Goal: Transaction & Acquisition: Obtain resource

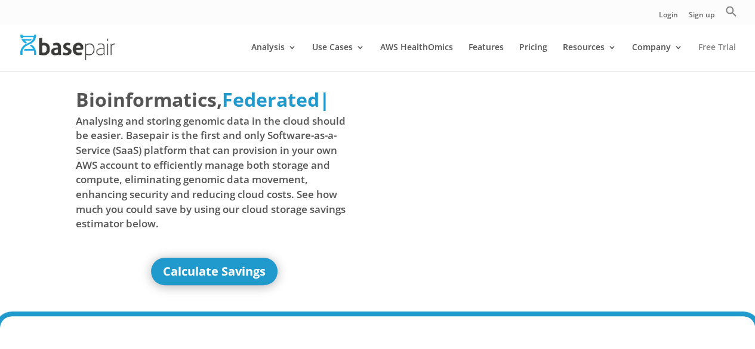
click at [722, 50] on link "Free Trial" at bounding box center [717, 57] width 38 height 28
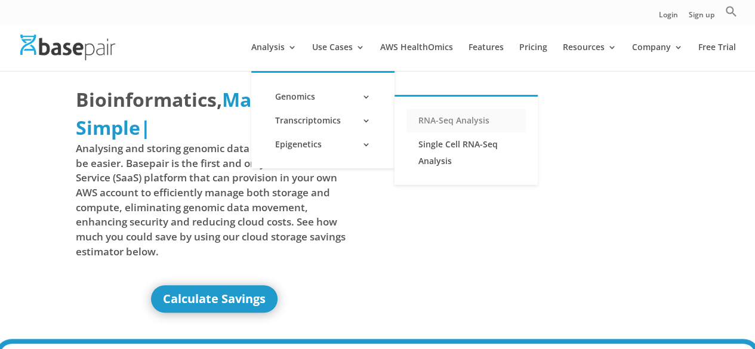
click at [442, 116] on link "RNA-Seq Analysis" at bounding box center [465, 121] width 119 height 24
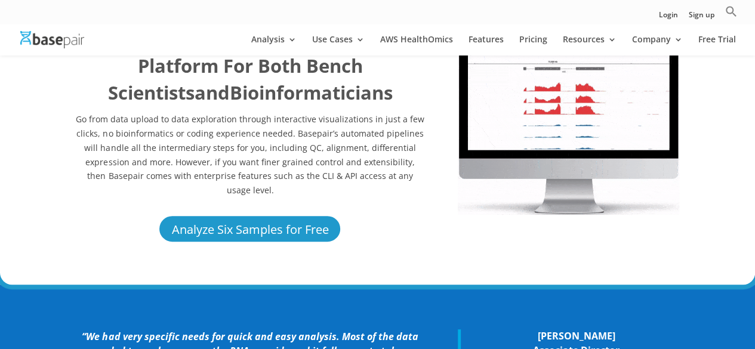
scroll to position [67, 0]
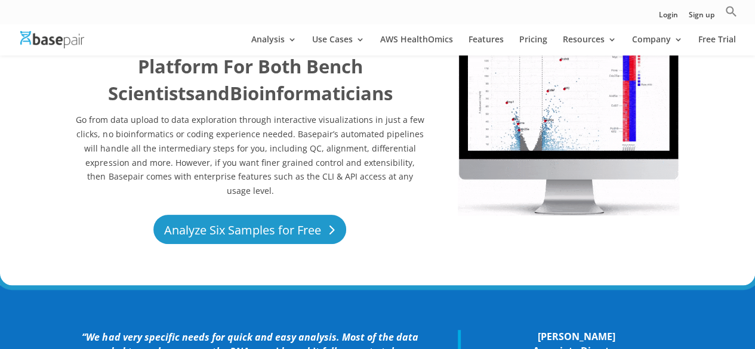
click at [300, 244] on link "Analyze Six Samples for Free" at bounding box center [249, 229] width 193 height 29
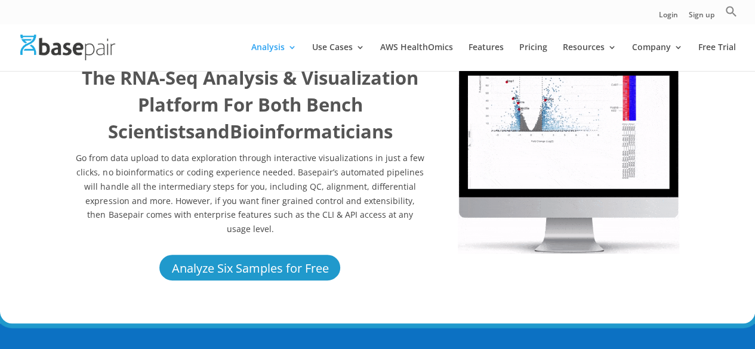
scroll to position [0, 0]
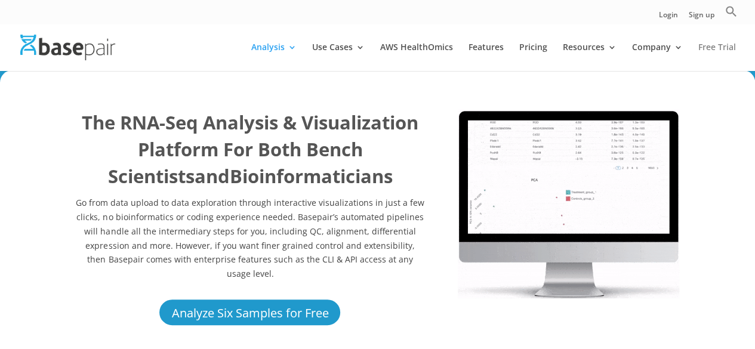
click at [704, 50] on link "Free Trial" at bounding box center [717, 57] width 38 height 28
